Goal: Information Seeking & Learning: Learn about a topic

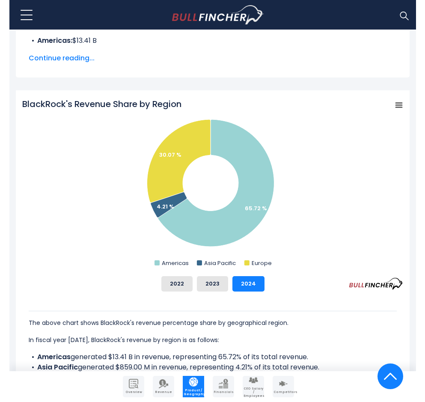
scroll to position [257, 0]
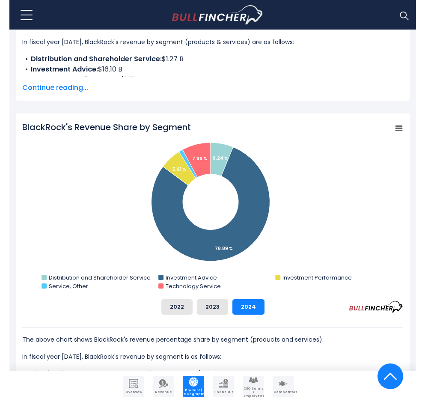
scroll to position [257, 0]
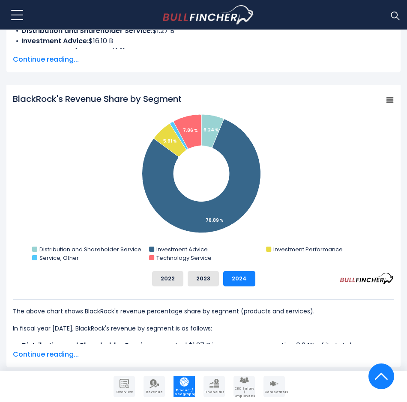
click at [300, 280] on div "2022 2023 2024" at bounding box center [203, 278] width 381 height 15
click at [311, 284] on div "2022 2023 2024" at bounding box center [203, 278] width 381 height 15
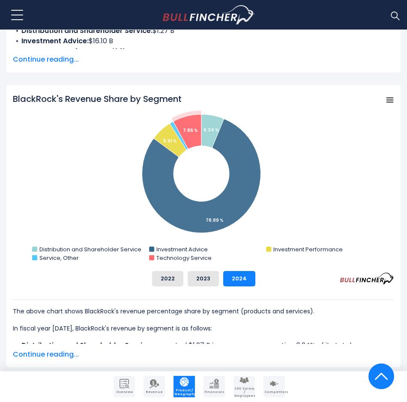
drag, startPoint x: 260, startPoint y: 301, endPoint x: 260, endPoint y: 288, distance: 12.8
click at [260, 301] on div "The above chart shows BlackRock's revenue percentage share by segment (products…" at bounding box center [203, 360] width 381 height 123
